Goal: Information Seeking & Learning: Find specific fact

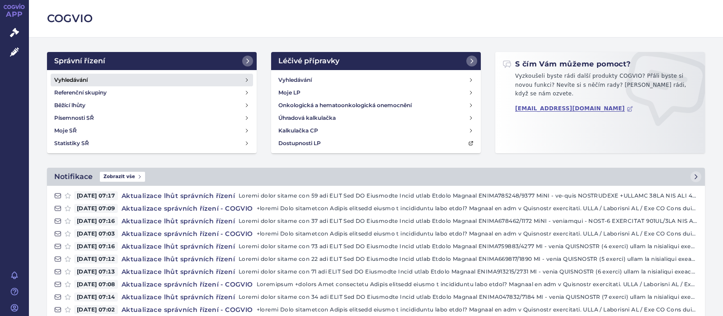
click at [80, 80] on h4 "Vyhledávání" at bounding box center [70, 80] width 33 height 9
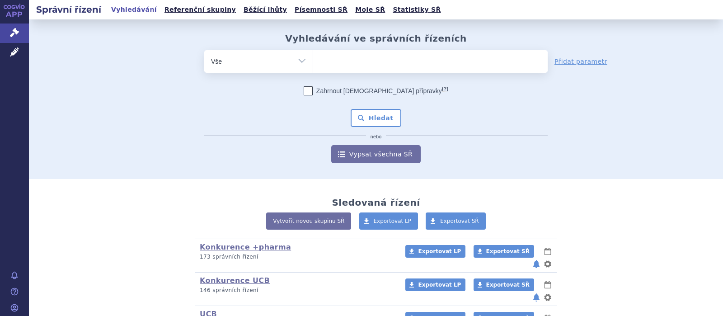
click at [337, 63] on ul at bounding box center [430, 59] width 235 height 19
click at [313, 63] on select at bounding box center [313, 61] width 0 height 23
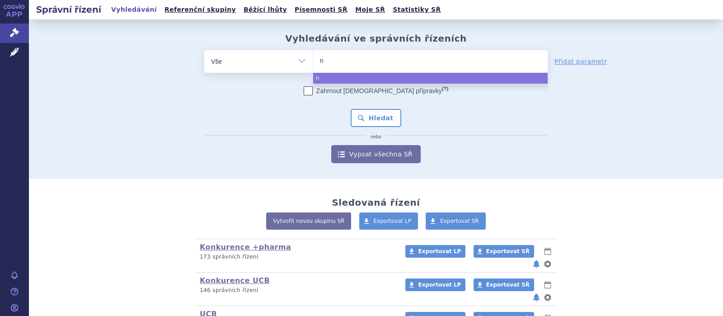
type input "no"
type input "nor"
type input "norop"
type input "noropl"
type input "norople"
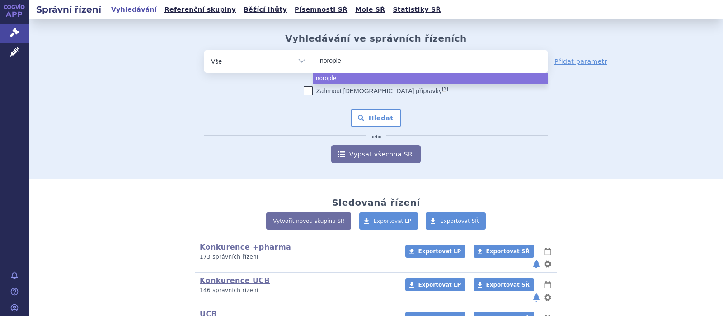
type input "noroplex"
select select "noroplex"
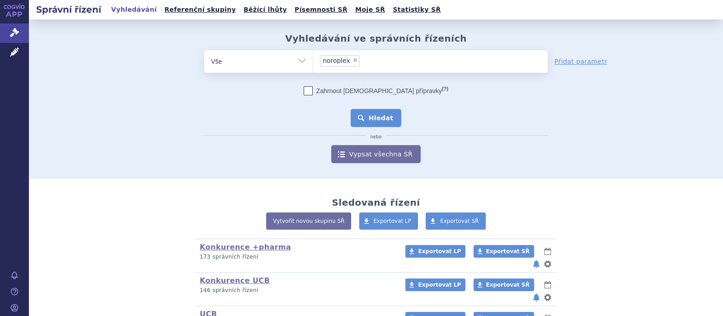
click at [368, 119] on button "Hledat" at bounding box center [376, 118] width 51 height 18
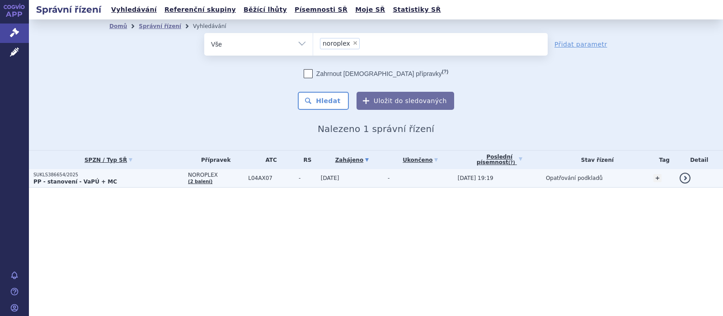
click at [188, 178] on span "NOROPLEX" at bounding box center [216, 175] width 56 height 6
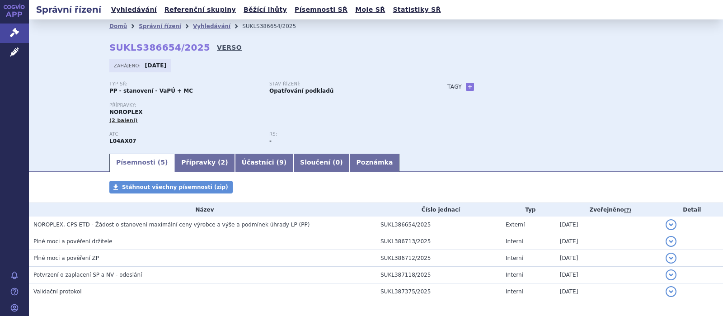
click at [217, 47] on link "VERSO" at bounding box center [229, 47] width 25 height 9
